Goal: Navigation & Orientation: Find specific page/section

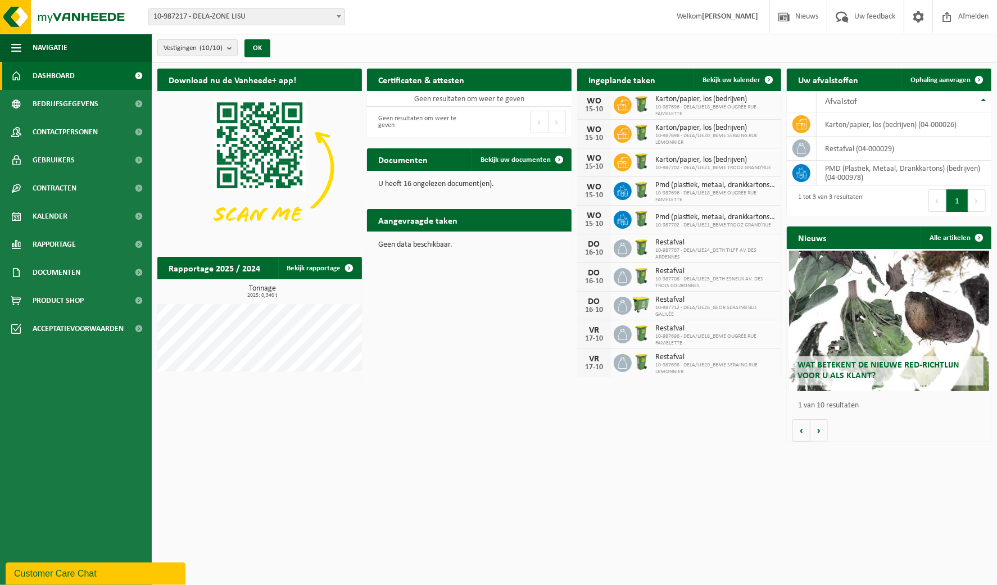
click at [335, 13] on span at bounding box center [338, 16] width 11 height 15
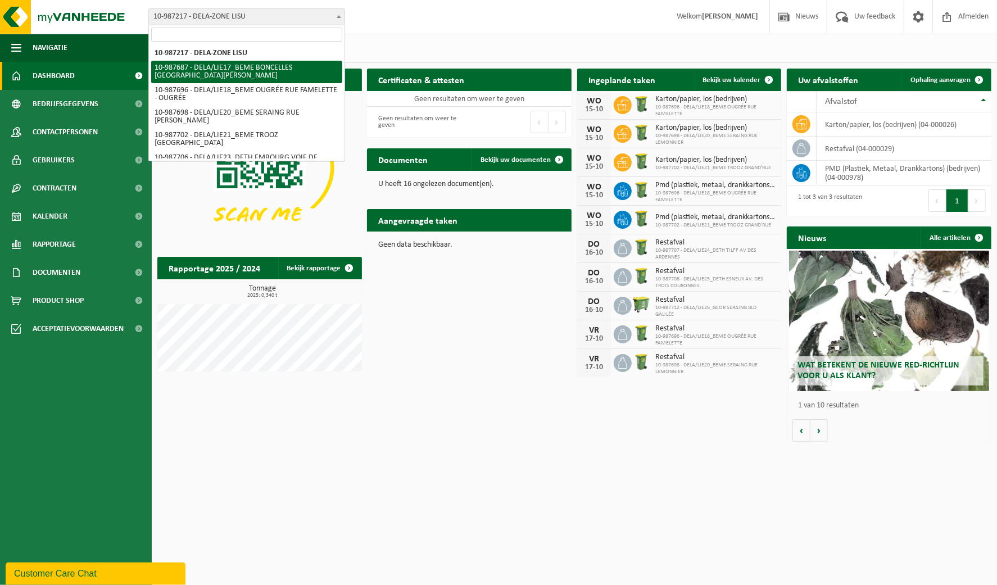
select select "167325"
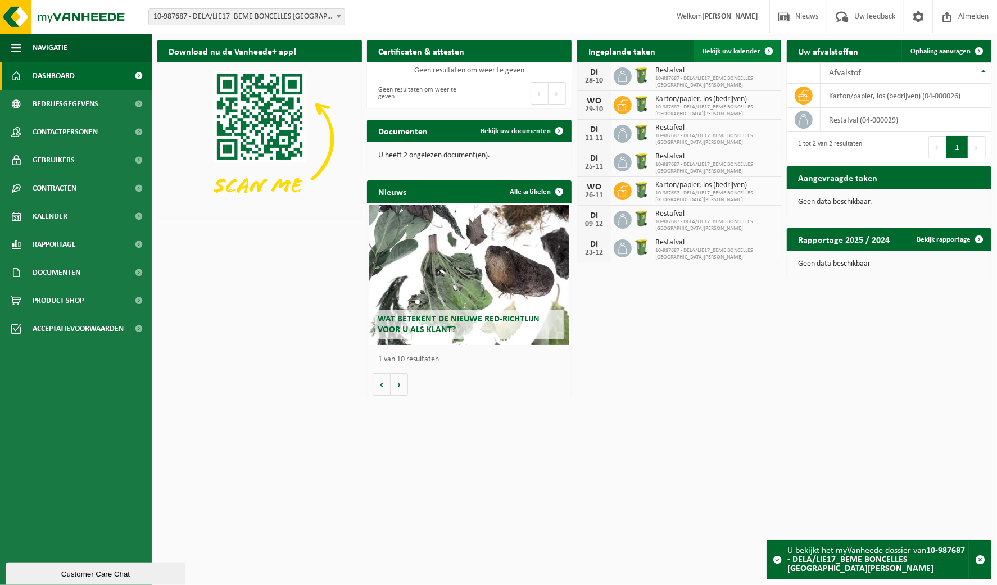
click at [745, 52] on span "Bekijk uw kalender" at bounding box center [732, 51] width 58 height 7
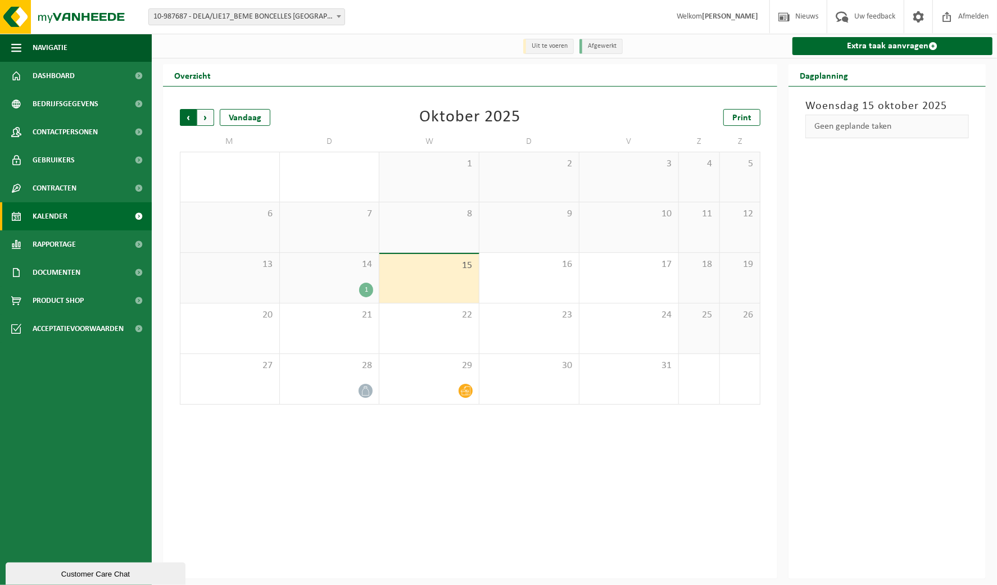
click at [208, 116] on span "Volgende" at bounding box center [205, 117] width 17 height 17
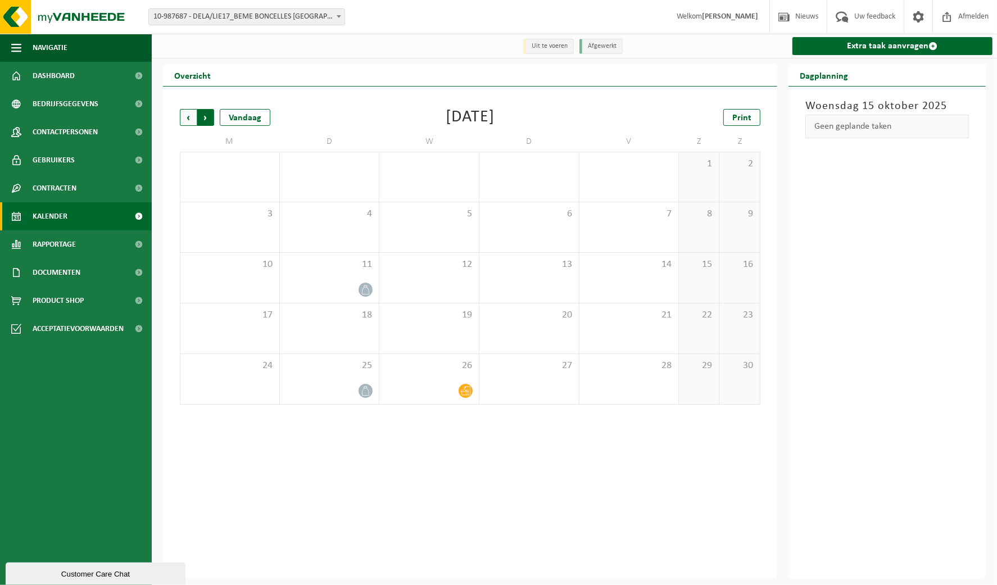
click at [185, 117] on span "Vorige" at bounding box center [188, 117] width 17 height 17
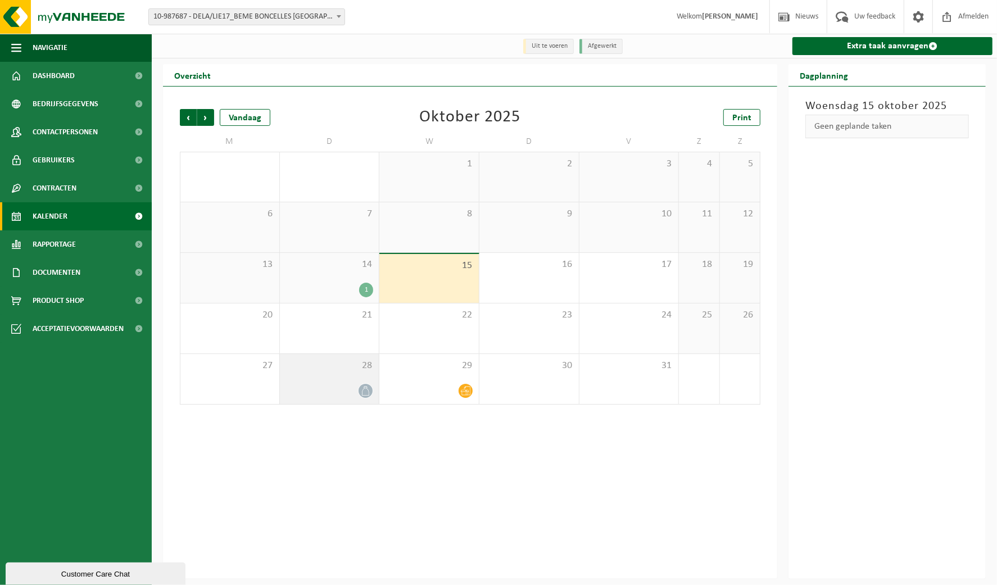
click at [341, 380] on div "28" at bounding box center [330, 379] width 100 height 50
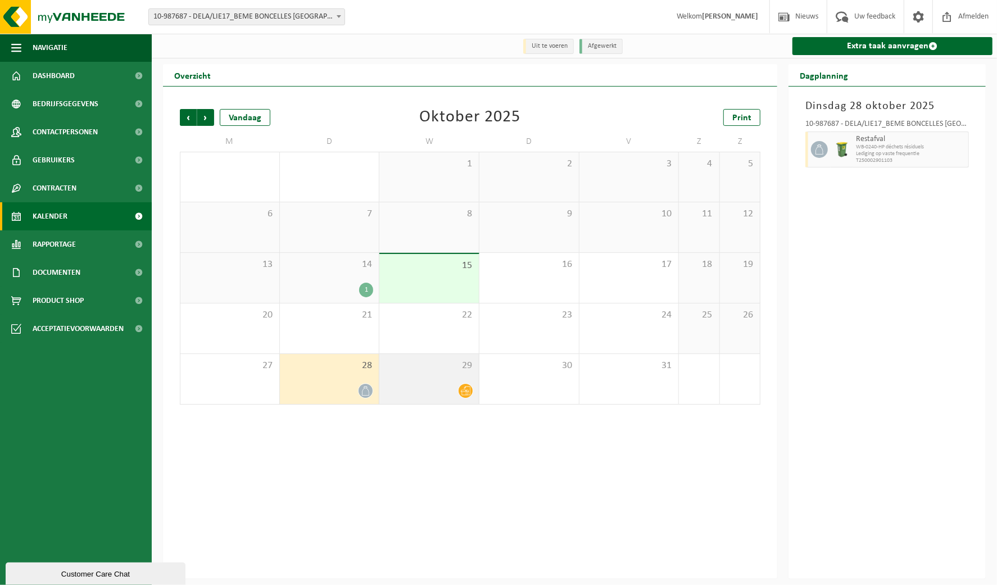
click at [428, 378] on div "29" at bounding box center [430, 379] width 100 height 50
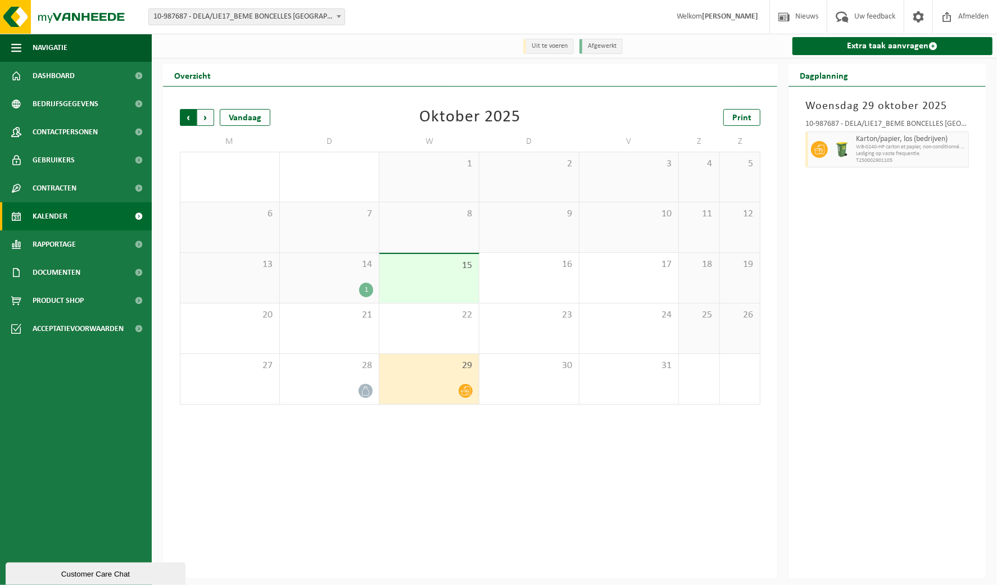
click at [207, 118] on span "Volgende" at bounding box center [205, 117] width 17 height 17
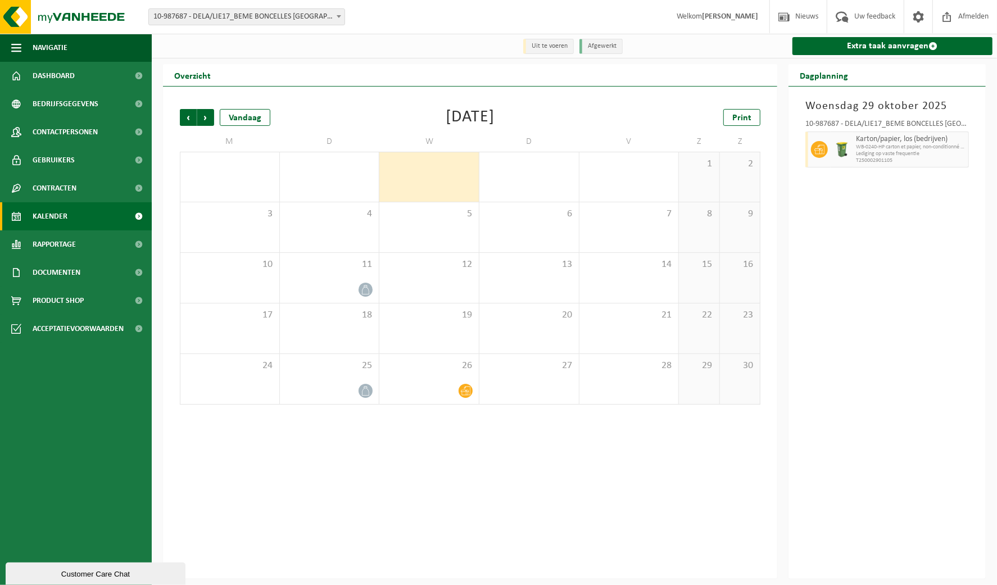
click at [337, 15] on b at bounding box center [339, 16] width 4 height 3
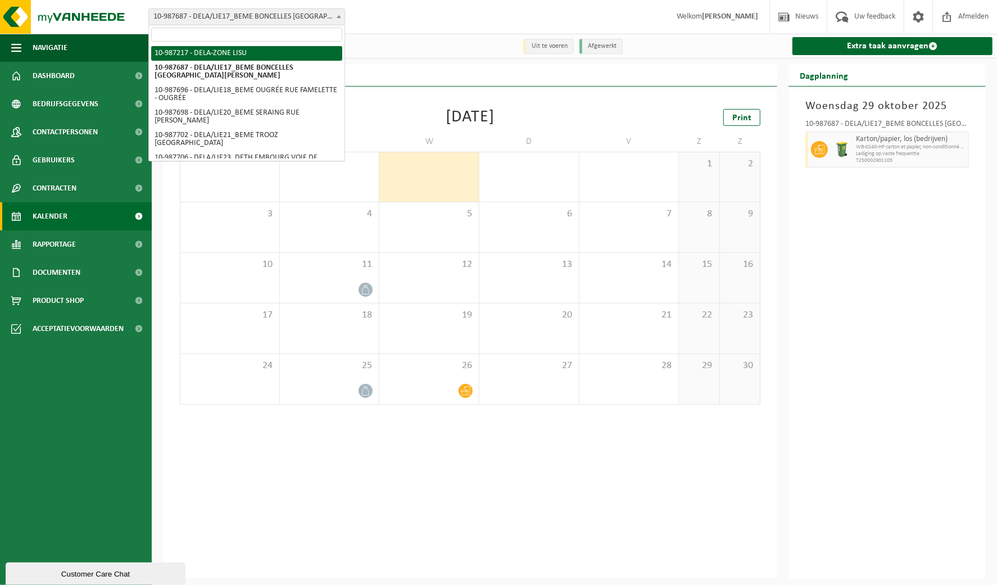
click at [424, 6] on div "Vestiging: 10-987217 - DELA-ZONE LISU 10-987687 - DELA/LIE17_BEME BONCELLES RUE…" at bounding box center [498, 17] width 997 height 34
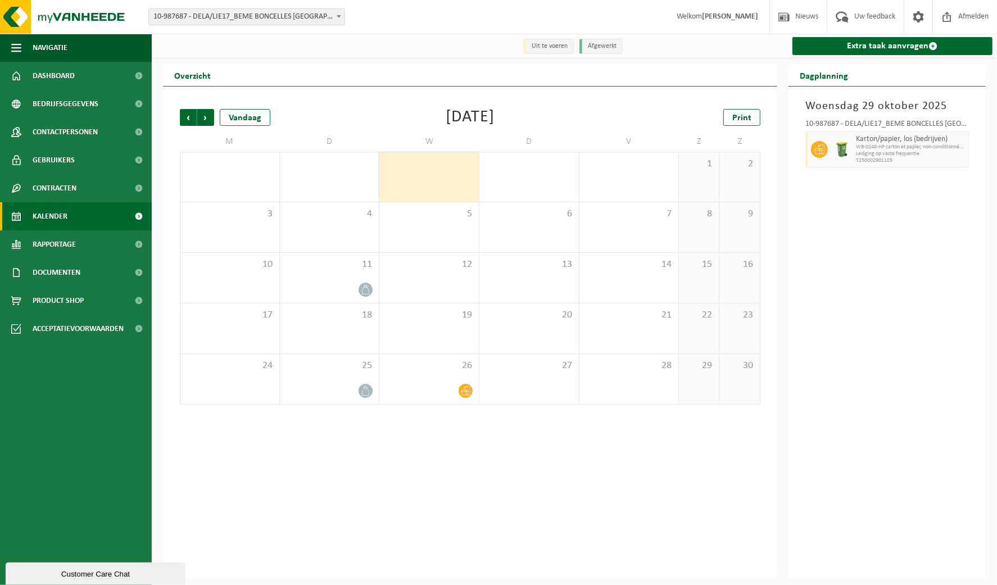
click at [335, 15] on span at bounding box center [338, 16] width 11 height 15
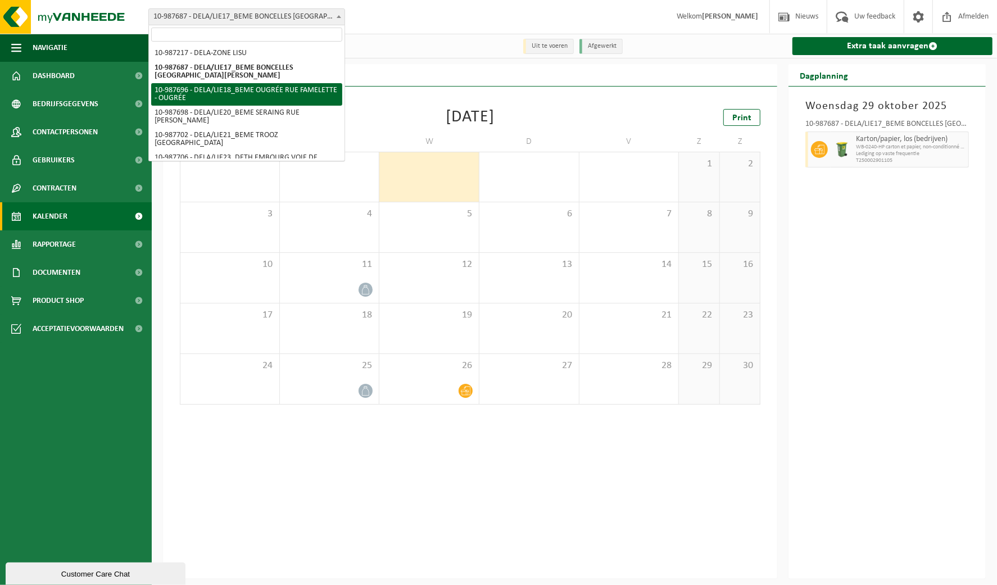
select select "167334"
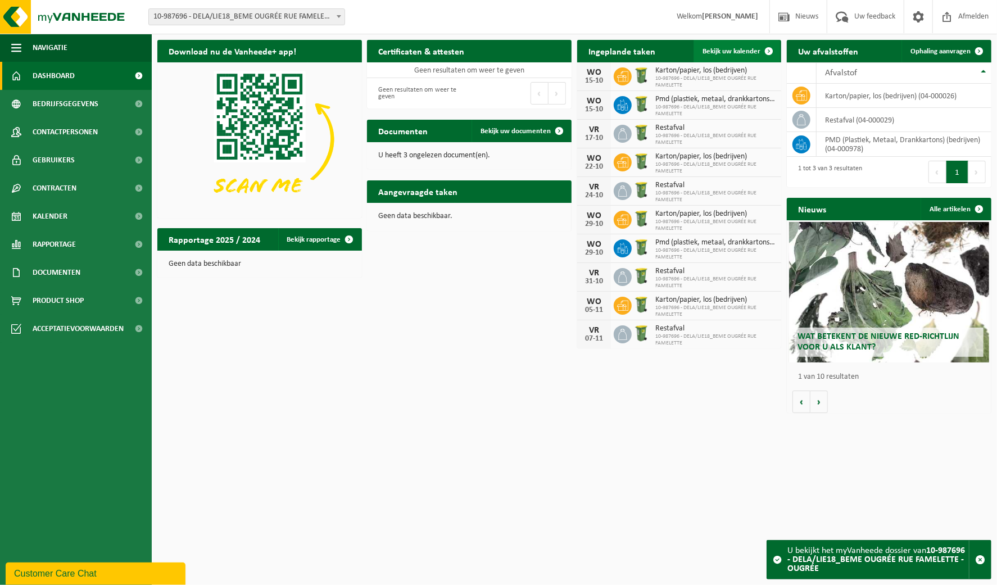
click at [734, 51] on span "Bekijk uw kalender" at bounding box center [732, 51] width 58 height 7
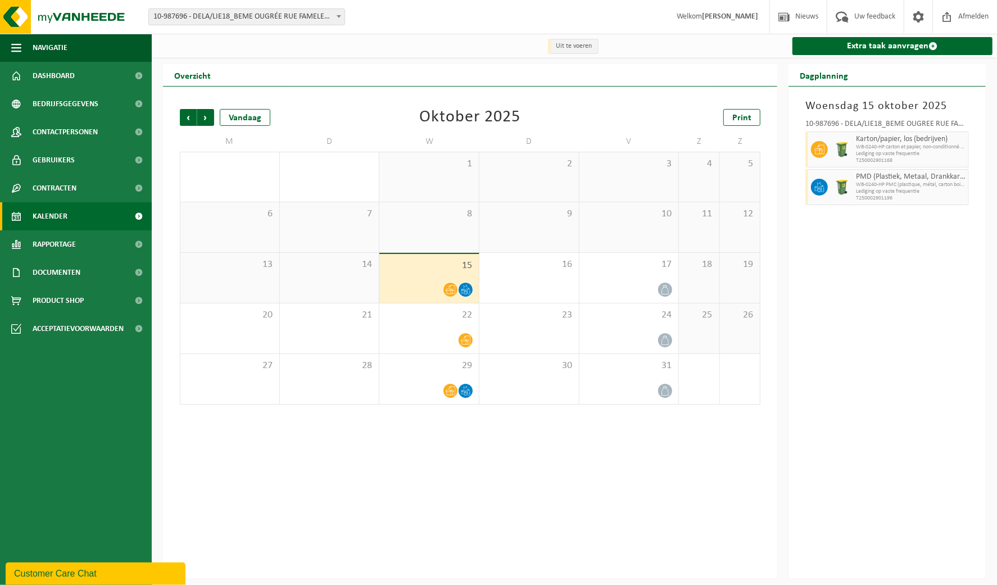
click at [337, 17] on b at bounding box center [339, 16] width 4 height 3
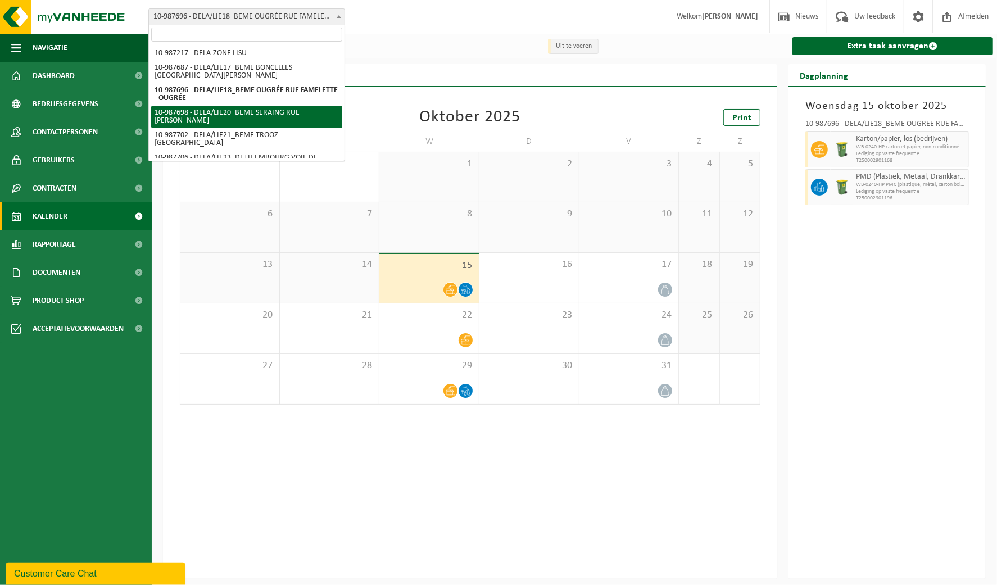
select select "167336"
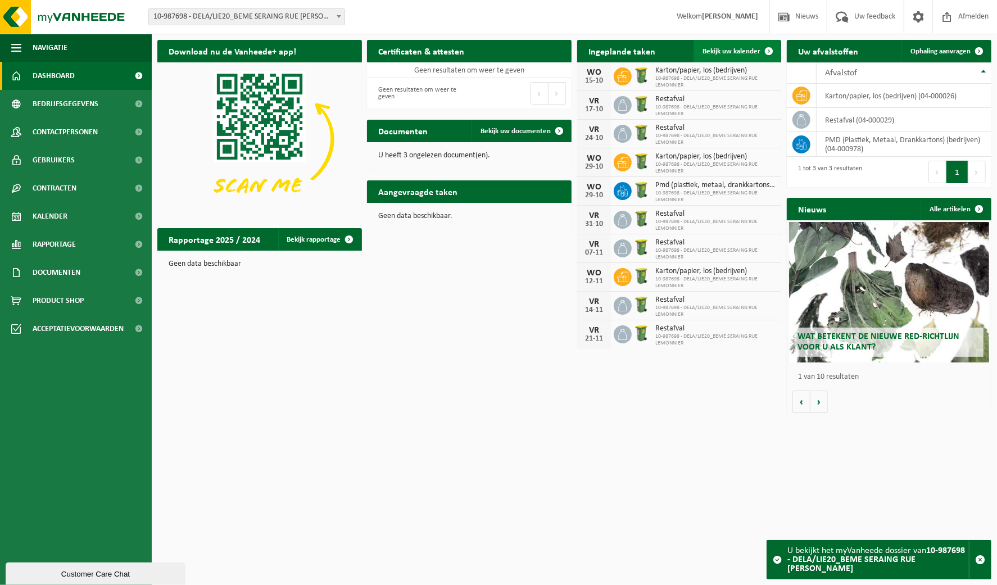
click at [749, 52] on span "Bekijk uw kalender" at bounding box center [732, 51] width 58 height 7
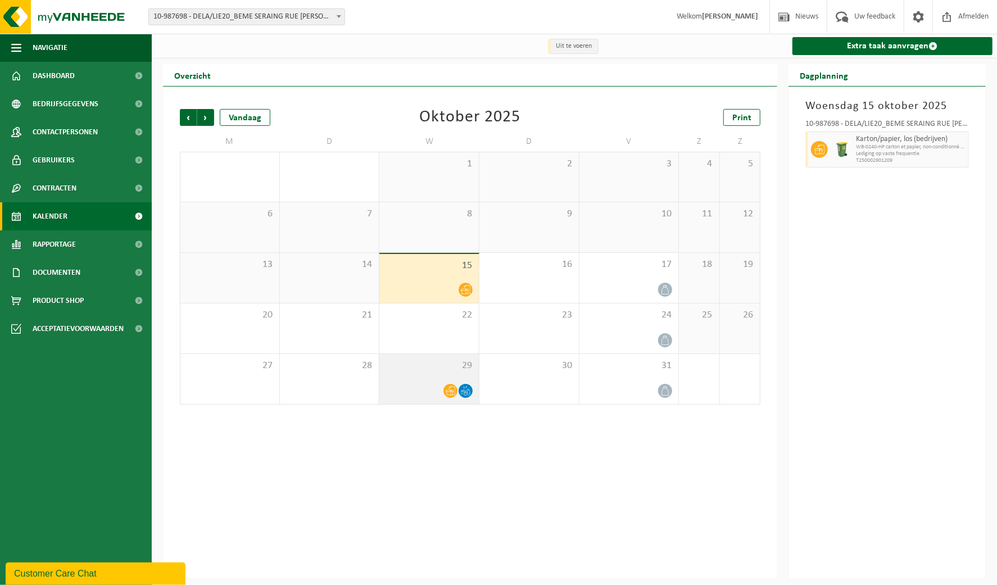
click at [460, 366] on span "29" at bounding box center [429, 366] width 88 height 12
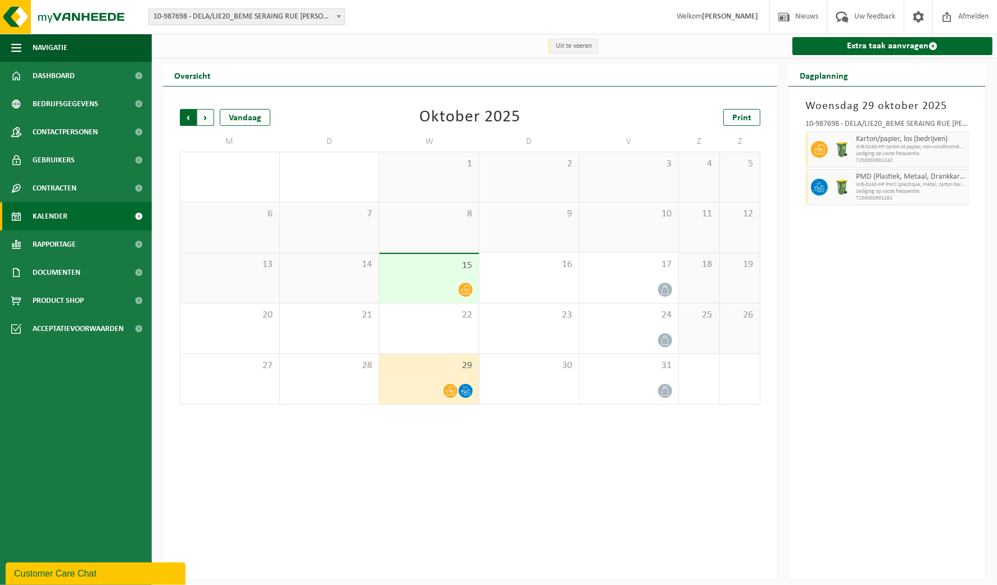
click at [206, 121] on span "Volgende" at bounding box center [205, 117] width 17 height 17
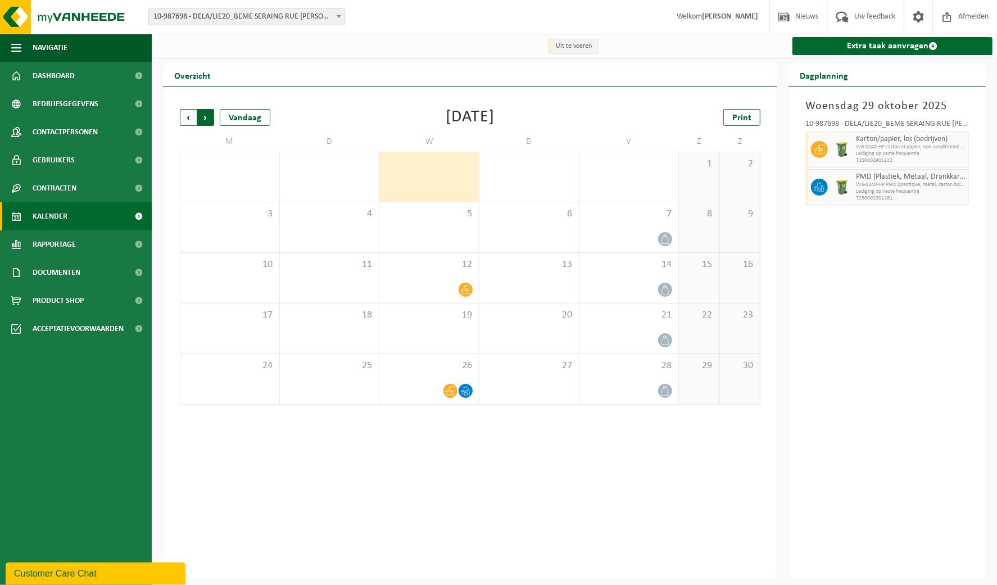
click at [186, 116] on span "Vorige" at bounding box center [188, 117] width 17 height 17
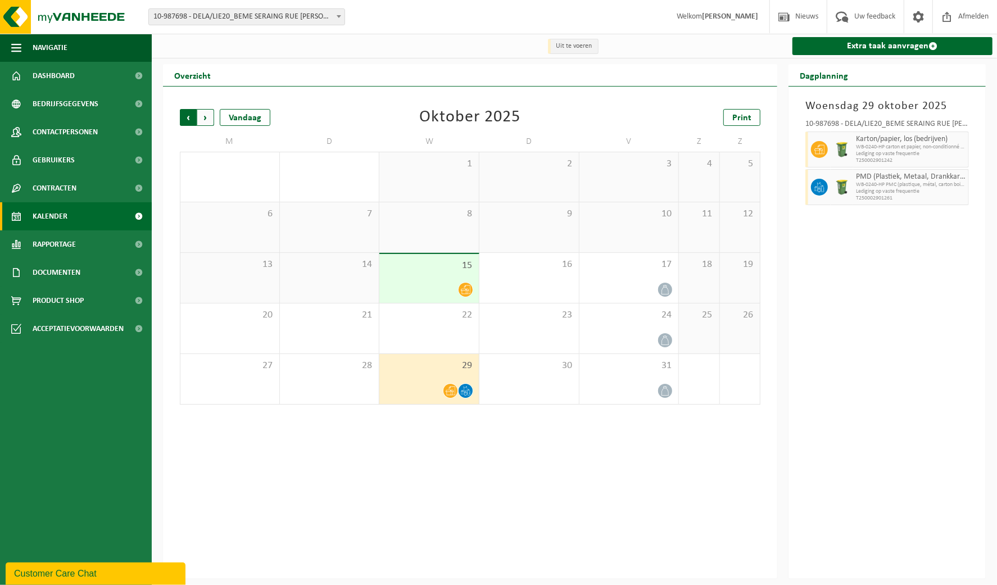
click at [206, 119] on span "Volgende" at bounding box center [205, 117] width 17 height 17
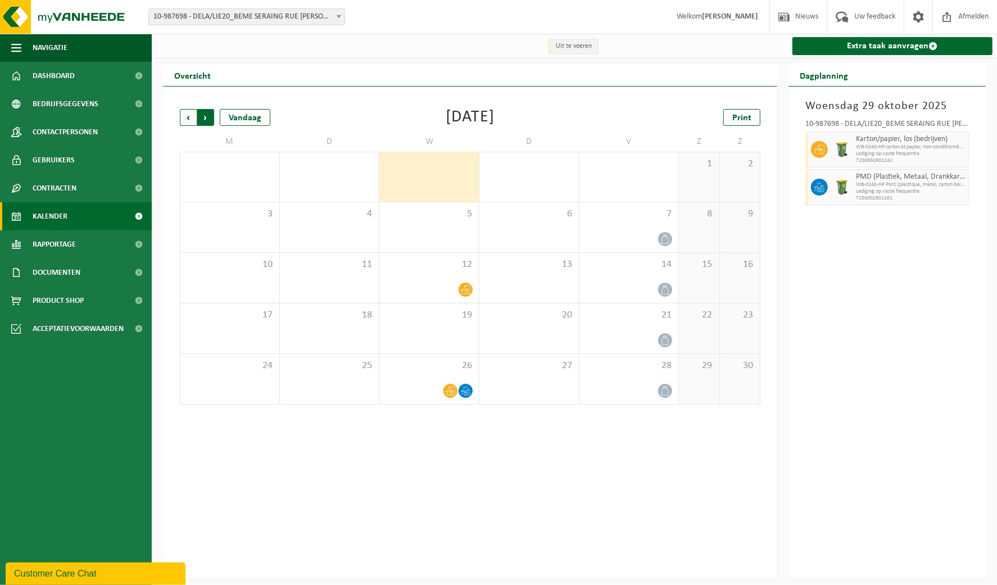
click at [188, 117] on span "Vorige" at bounding box center [188, 117] width 17 height 17
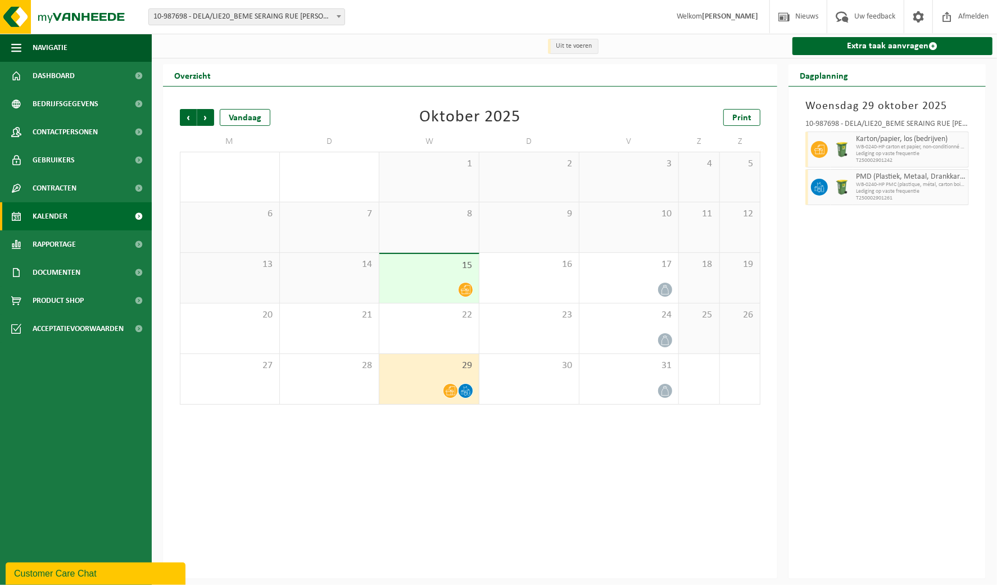
click at [331, 12] on span "10-987698 - DELA/LIE20_BEME SERAING RUE [PERSON_NAME]" at bounding box center [247, 17] width 196 height 16
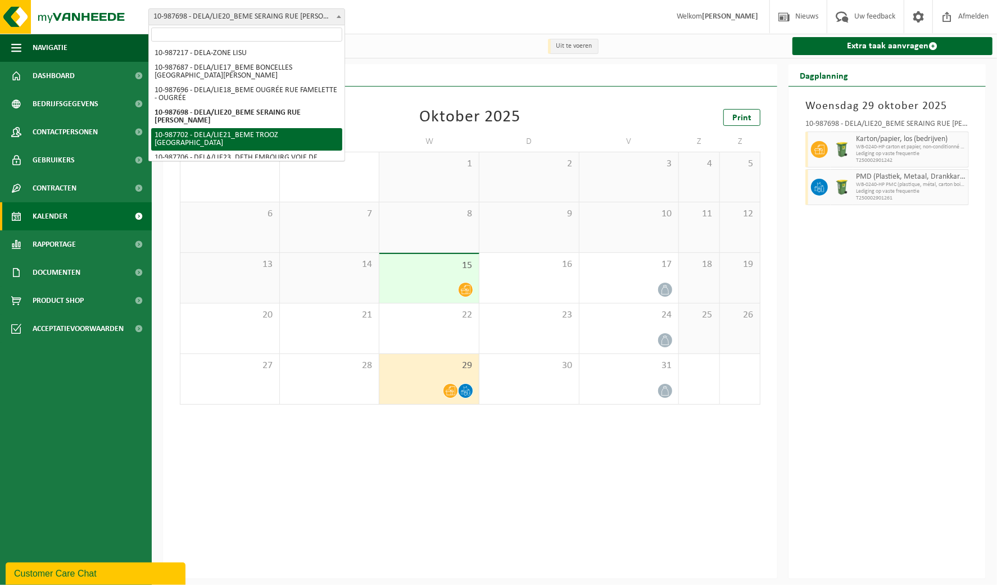
select select "167339"
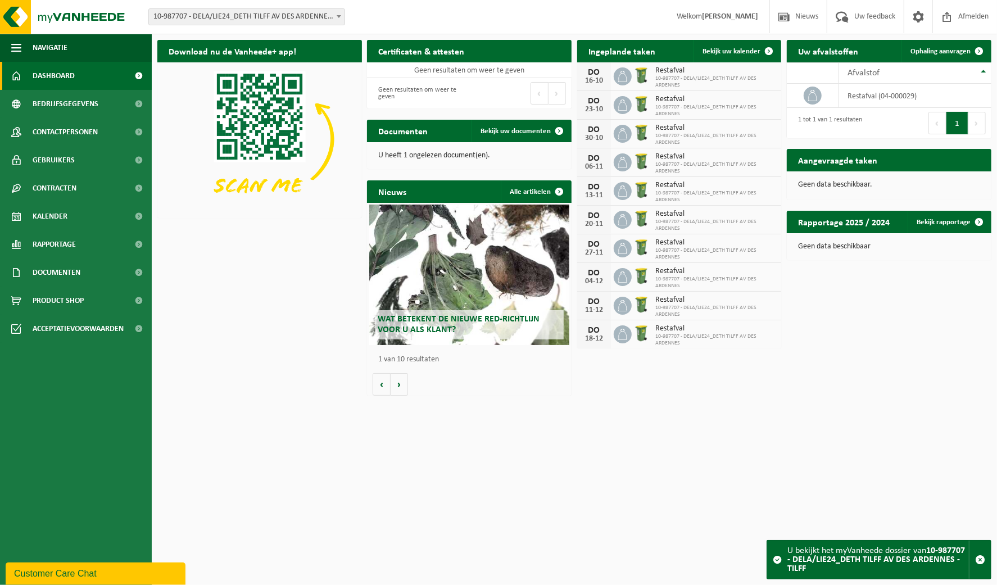
click at [338, 16] on b at bounding box center [339, 16] width 4 height 3
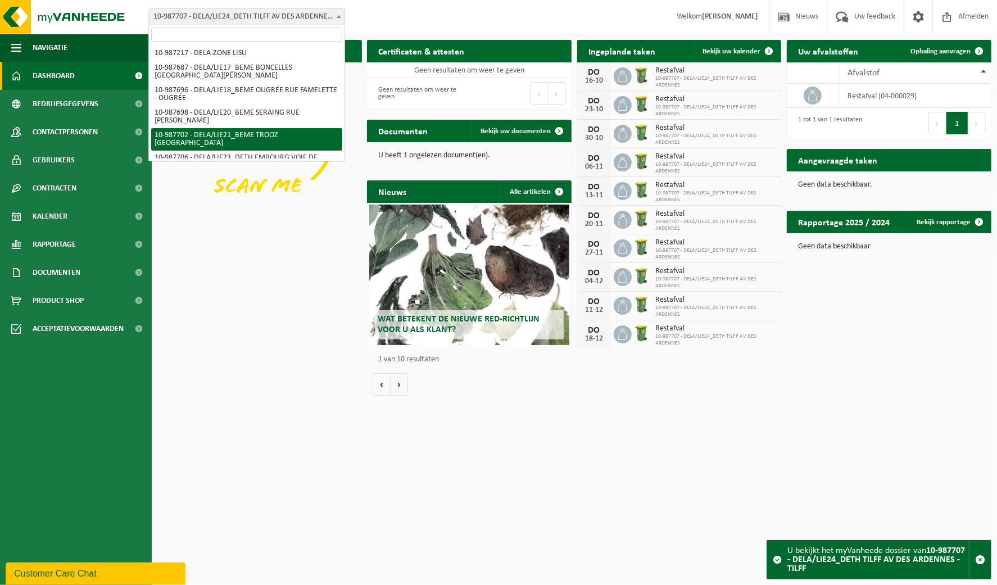
scroll to position [82, 0]
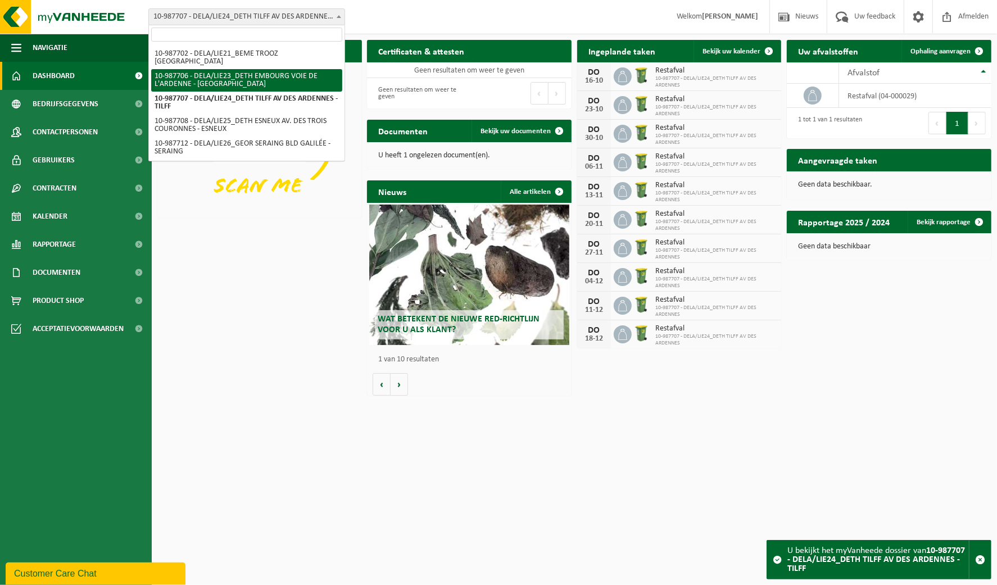
select select "167342"
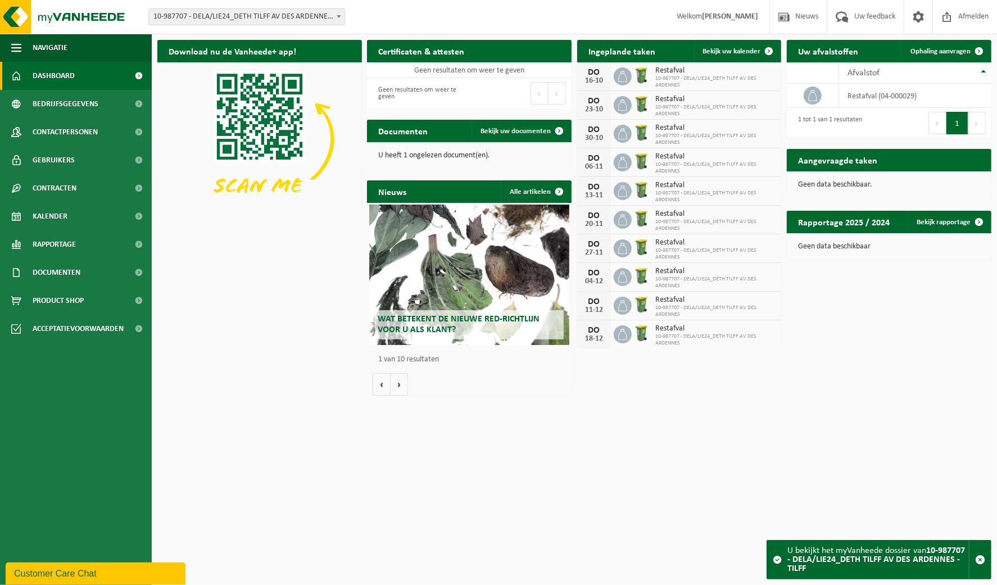
drag, startPoint x: 737, startPoint y: 54, endPoint x: 727, endPoint y: 64, distance: 13.5
click at [736, 53] on span "Bekijk uw kalender" at bounding box center [732, 51] width 58 height 7
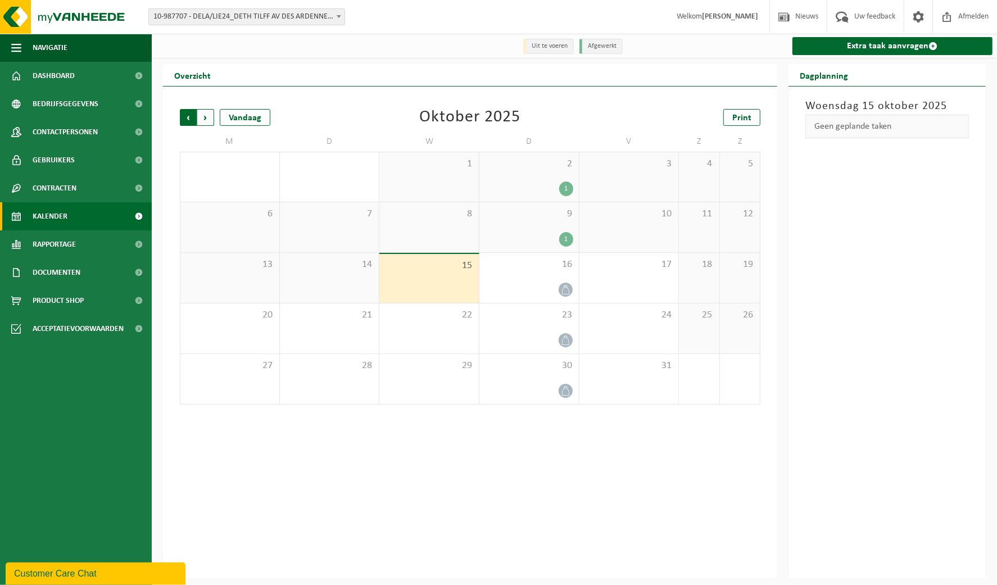
click at [206, 120] on span "Volgende" at bounding box center [205, 117] width 17 height 17
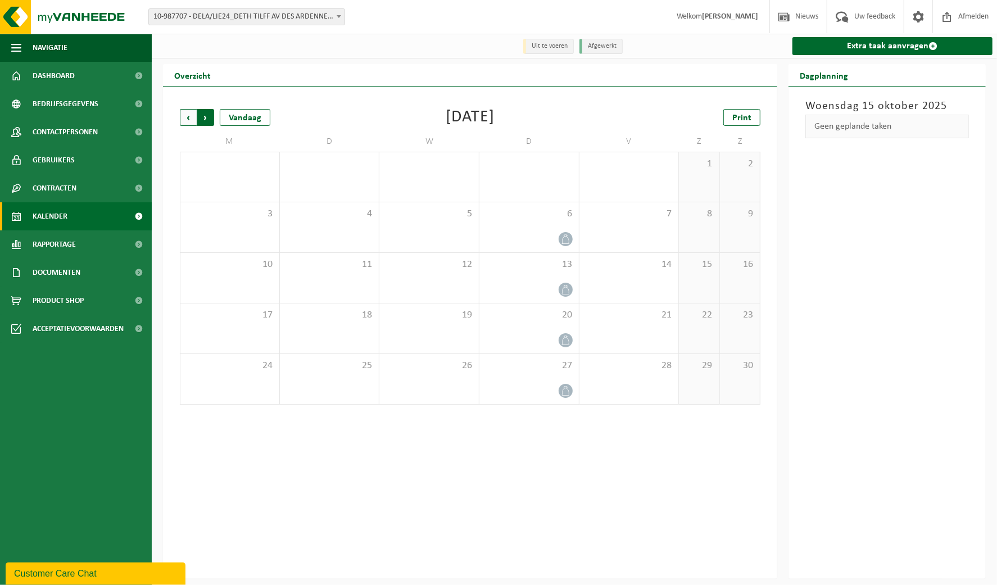
click at [187, 119] on span "Vorige" at bounding box center [188, 117] width 17 height 17
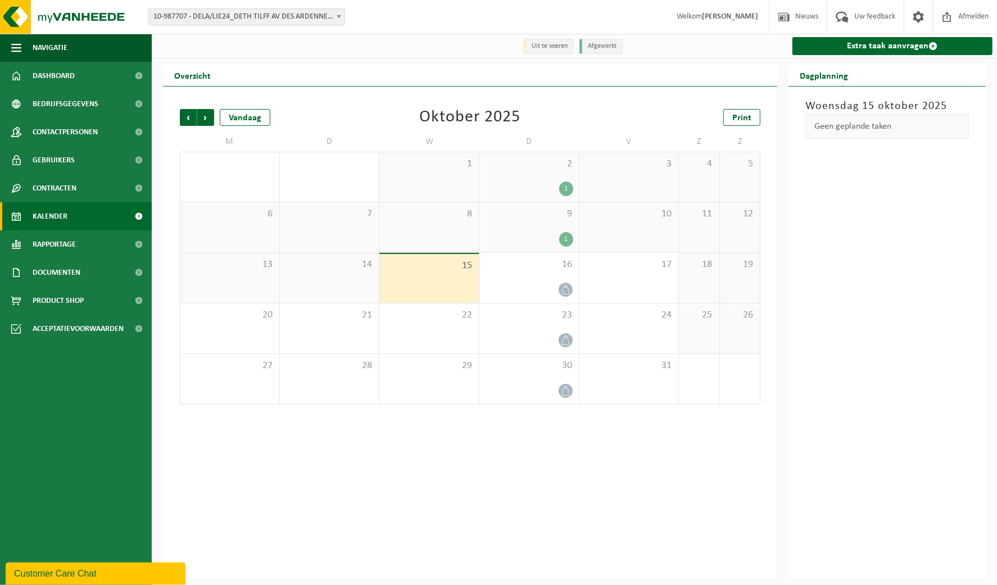
click at [326, 17] on span "10-987707 - DELA/LIE24_DETH TILFF AV DES ARDENNES - TILFF" at bounding box center [247, 17] width 196 height 16
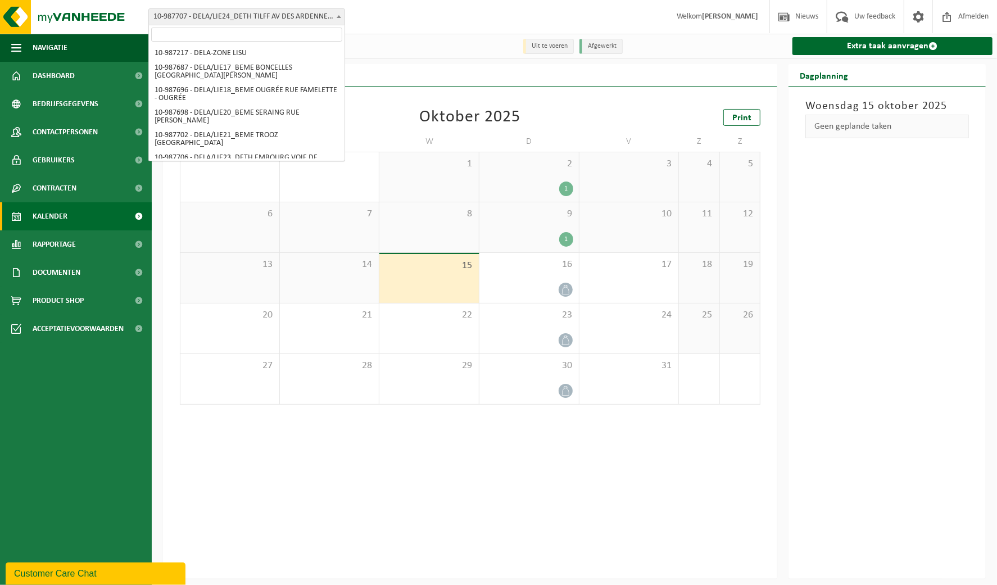
scroll to position [82, 0]
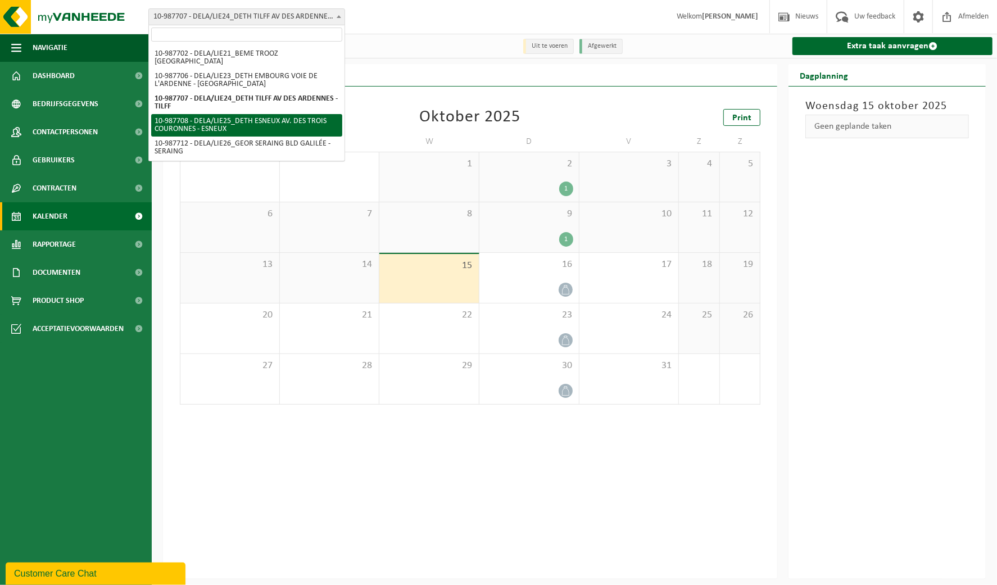
select select "167344"
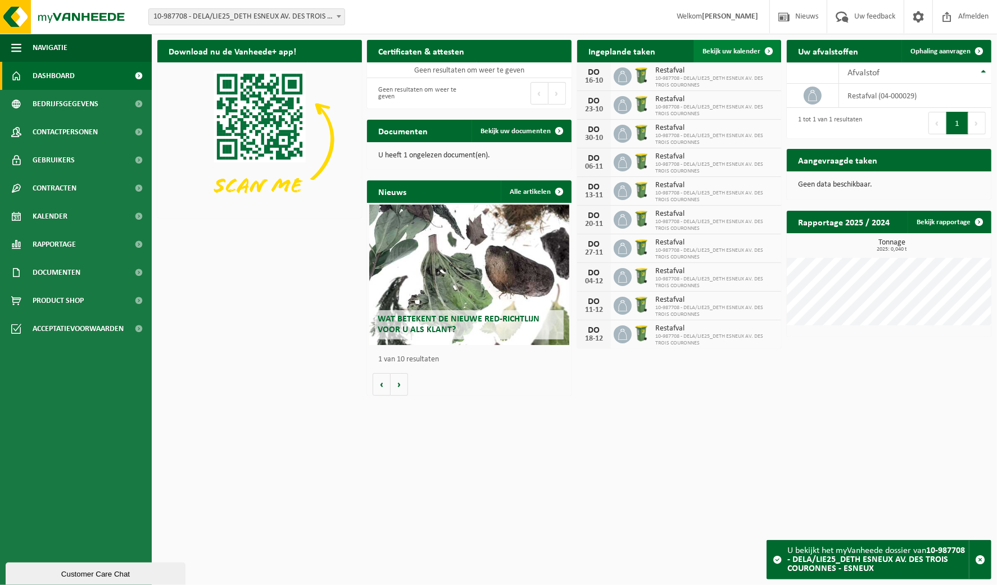
click at [755, 51] on span "Bekijk uw kalender" at bounding box center [732, 51] width 58 height 7
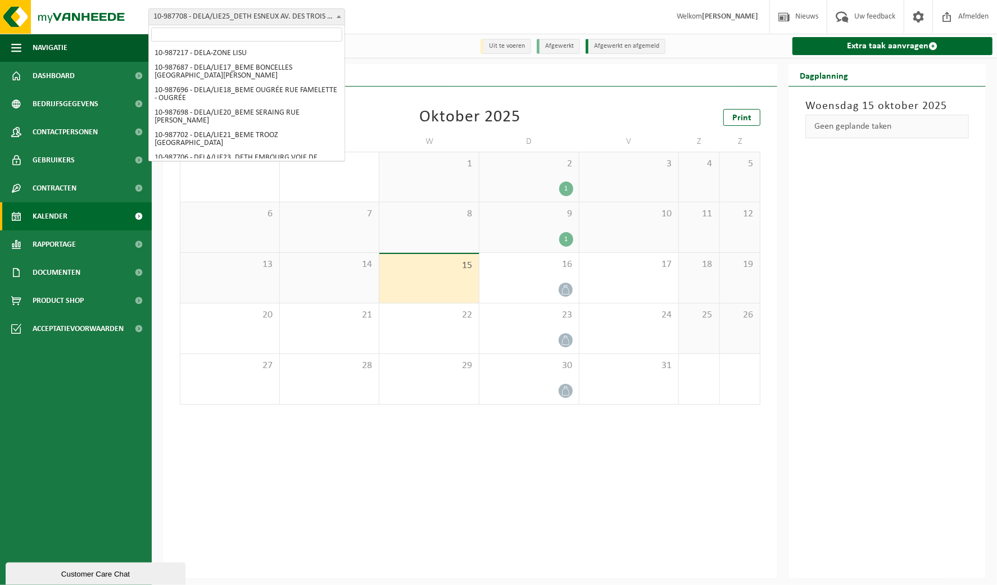
click at [318, 15] on span "10-987708 - DELA/LIE25_DETH ESNEUX AV. DES TROIS COURONNES - ESNEUX" at bounding box center [247, 17] width 196 height 16
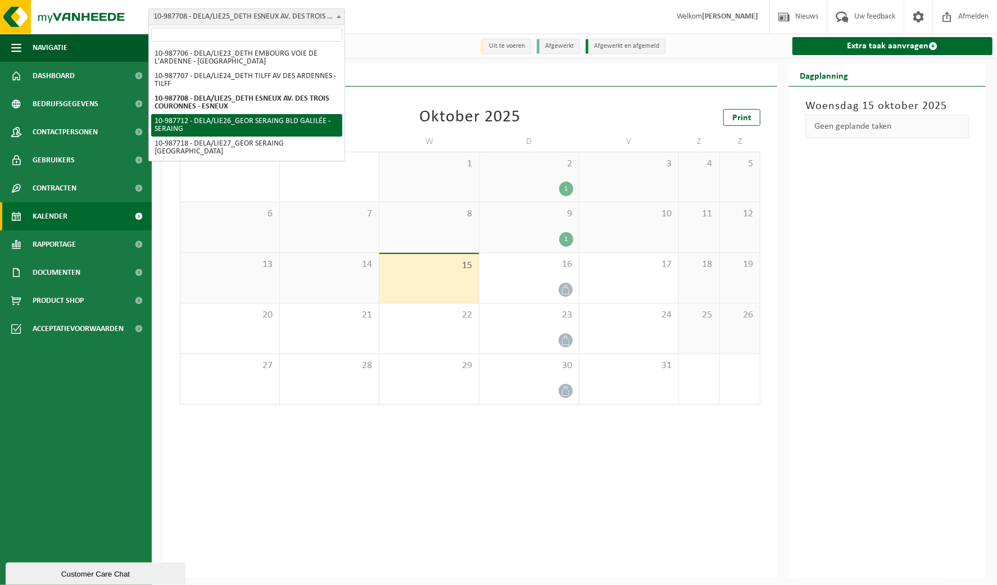
select select "167347"
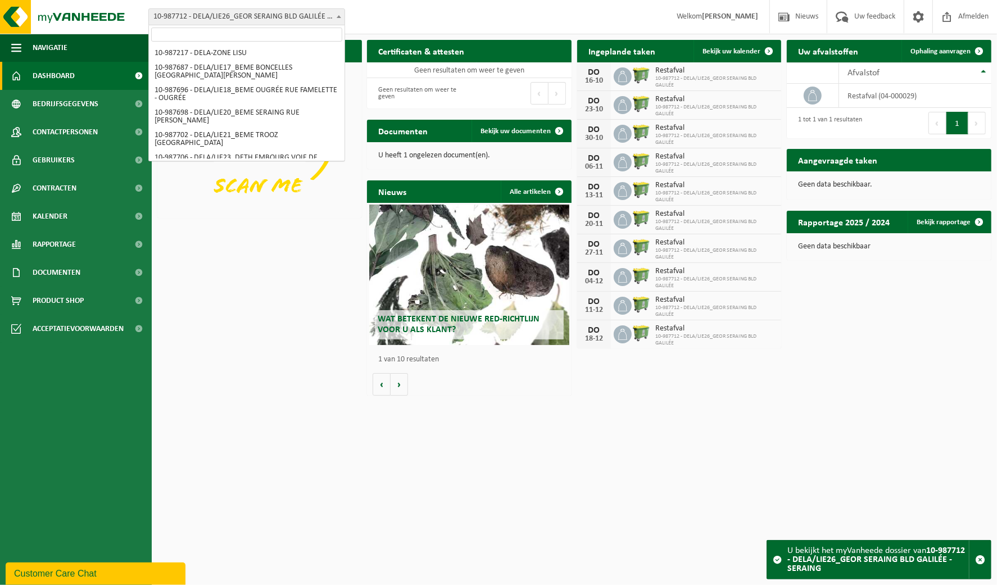
click at [320, 21] on span "10-987712 - DELA/LIE26_GEOR SERAING BLD GALILÉE - SERAING" at bounding box center [247, 17] width 196 height 16
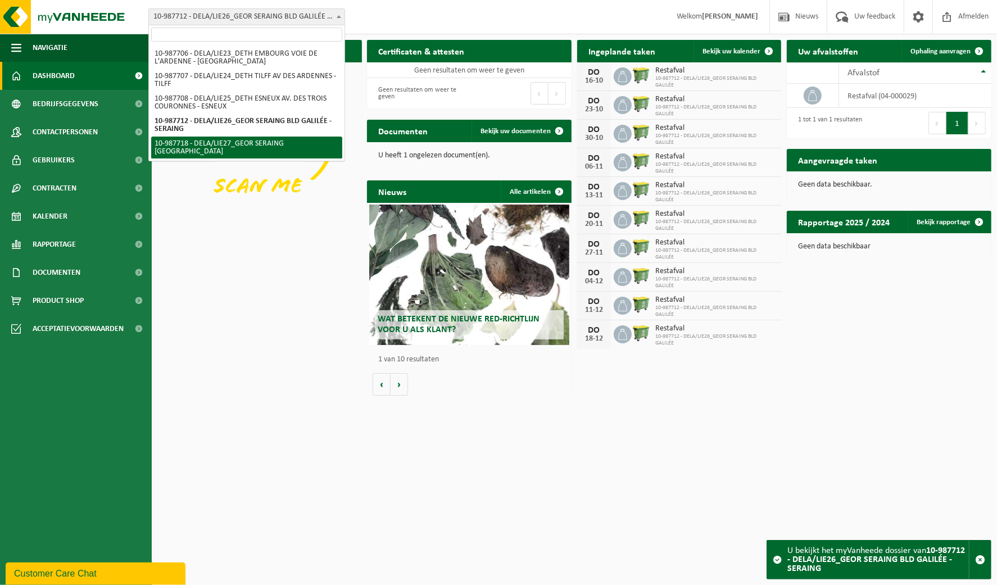
select select "167350"
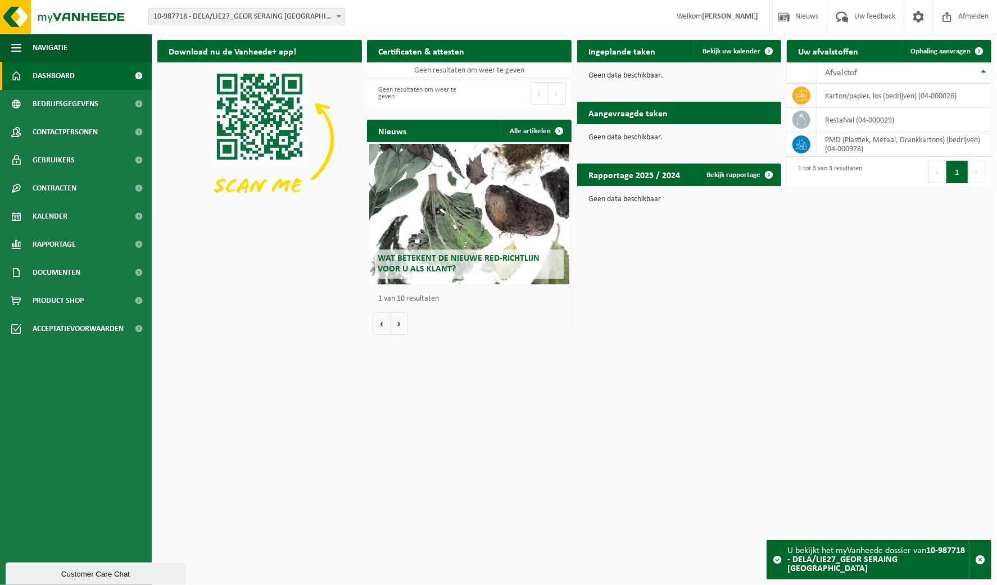
click at [323, 15] on span "10-987718 - DELA/LIE27_GEOR SERAING [GEOGRAPHIC_DATA]" at bounding box center [247, 17] width 196 height 16
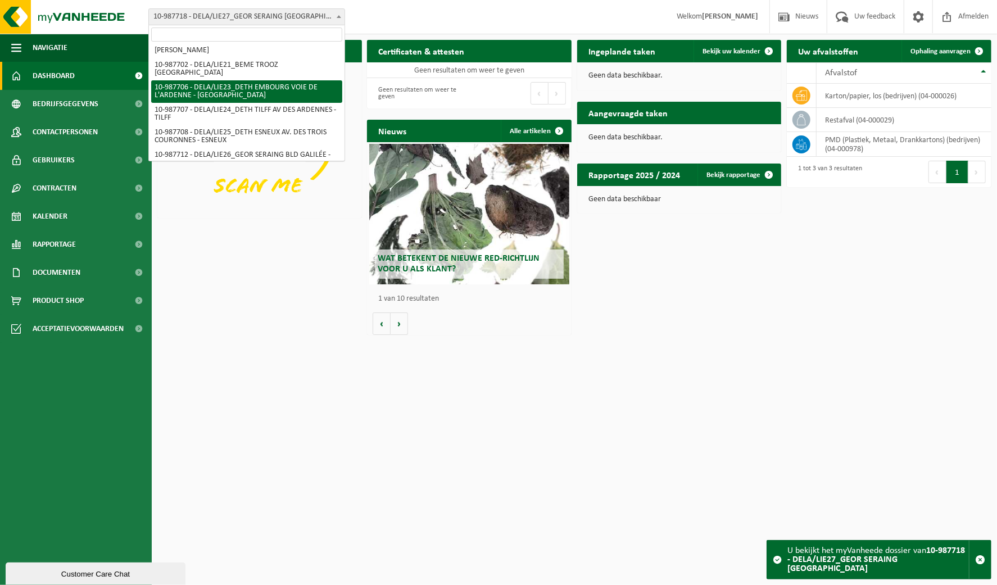
scroll to position [104, 0]
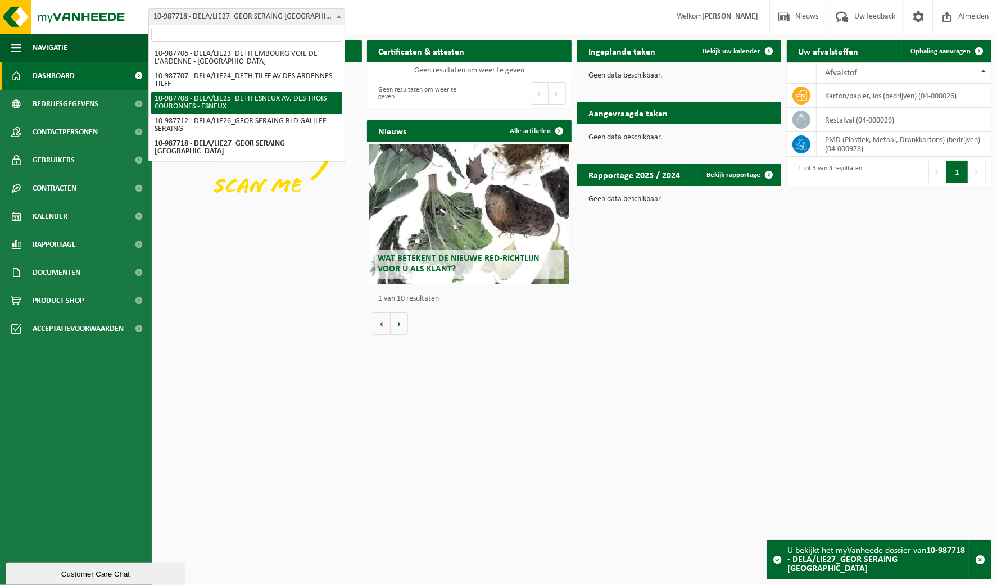
click at [435, 17] on div "Vestiging: 10-987217 - DELA-ZONE LISU 10-987687 - DELA/LIE17_BEME [GEOGRAPHIC_D…" at bounding box center [498, 17] width 997 height 34
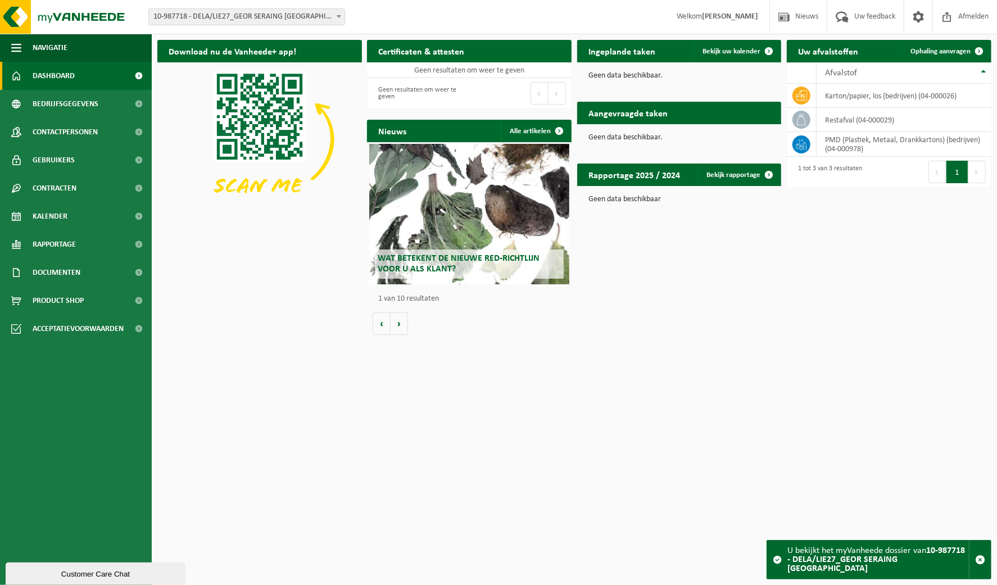
click at [68, 78] on span "Dashboard" at bounding box center [54, 76] width 42 height 28
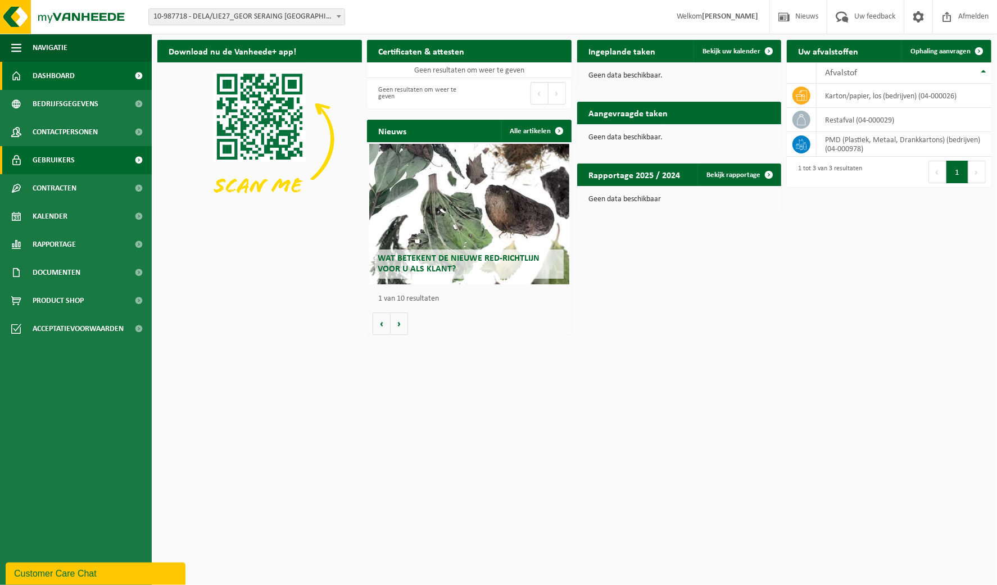
click at [65, 163] on span "Gebruikers" at bounding box center [54, 160] width 42 height 28
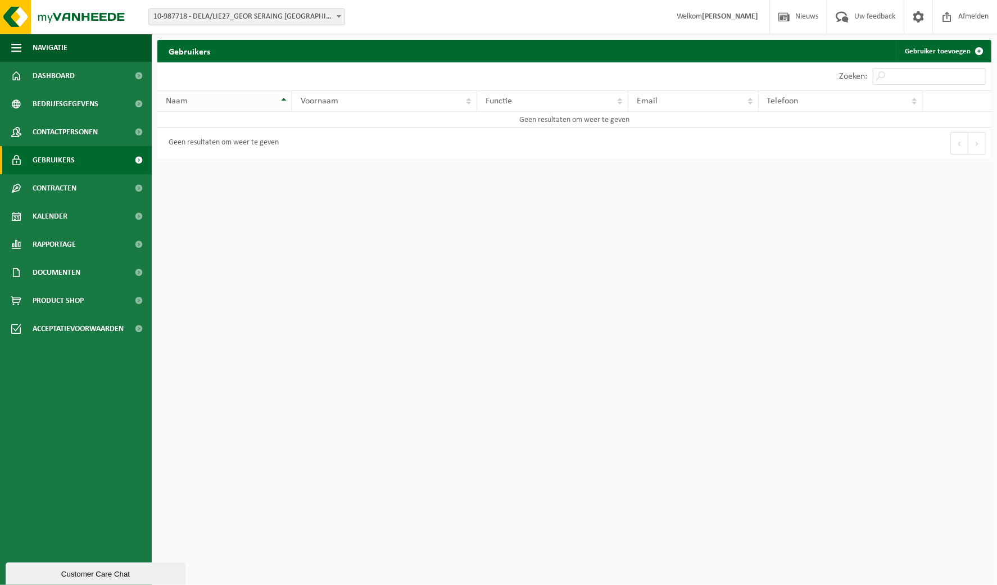
click at [284, 97] on th "Naam" at bounding box center [224, 101] width 135 height 21
click at [58, 122] on span "Contactpersonen" at bounding box center [65, 132] width 65 height 28
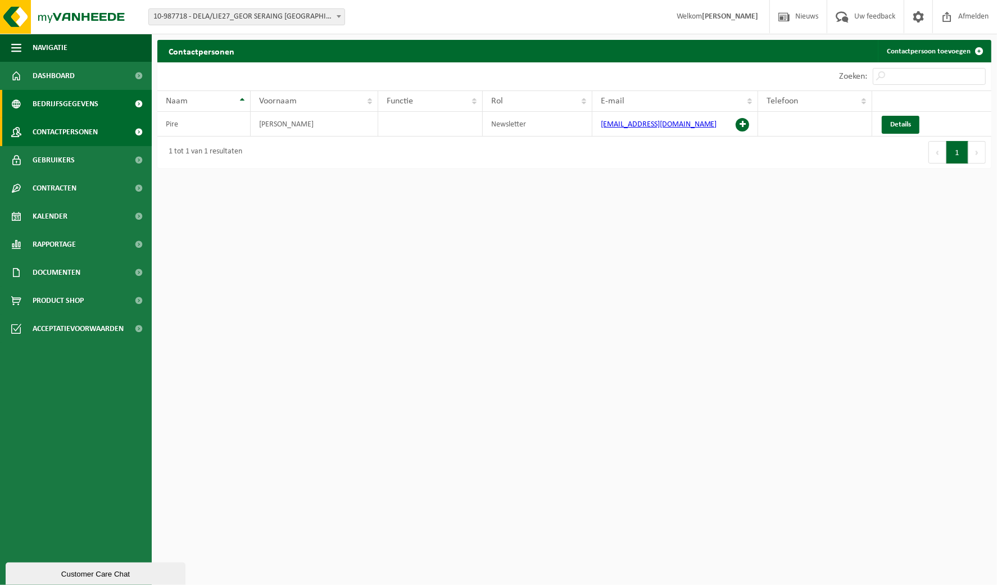
click at [43, 102] on span "Bedrijfsgegevens" at bounding box center [66, 104] width 66 height 28
